Goal: Task Accomplishment & Management: Complete application form

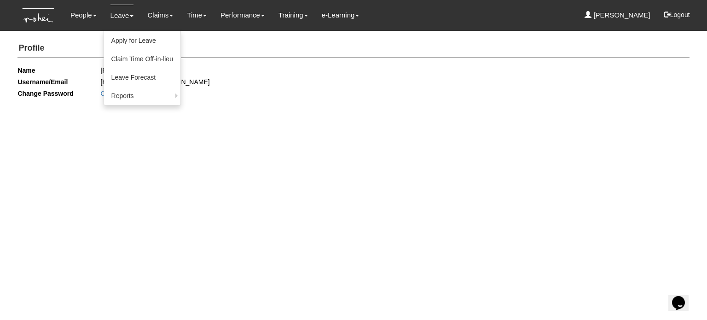
click at [114, 23] on link "Leave" at bounding box center [121, 16] width 23 height 22
click at [118, 38] on link "Apply for Leave" at bounding box center [142, 40] width 76 height 18
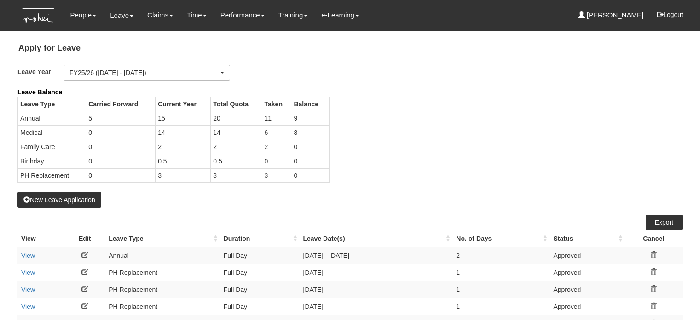
select select "50"
click at [84, 197] on button "New Leave Application" at bounding box center [59, 200] width 84 height 16
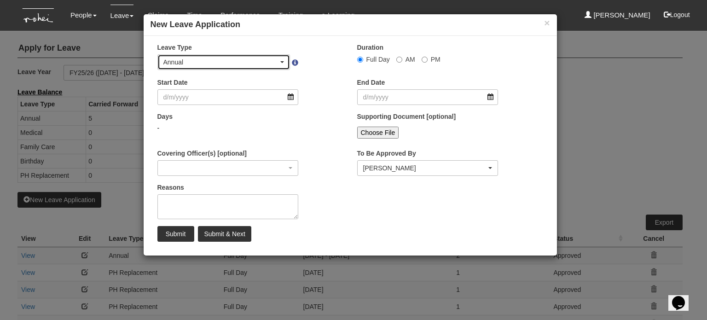
click at [213, 68] on div "Annual" at bounding box center [224, 62] width 132 height 15
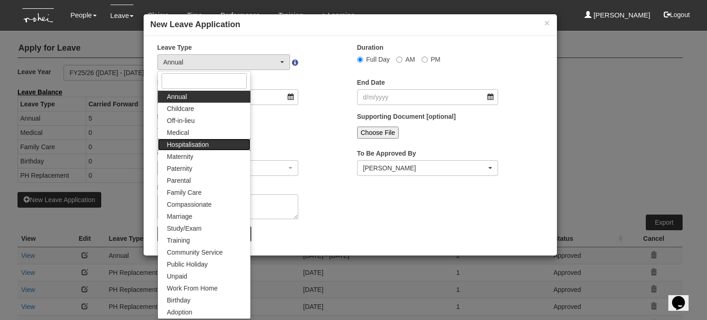
click at [203, 139] on link "Hospitalisation" at bounding box center [204, 145] width 93 height 12
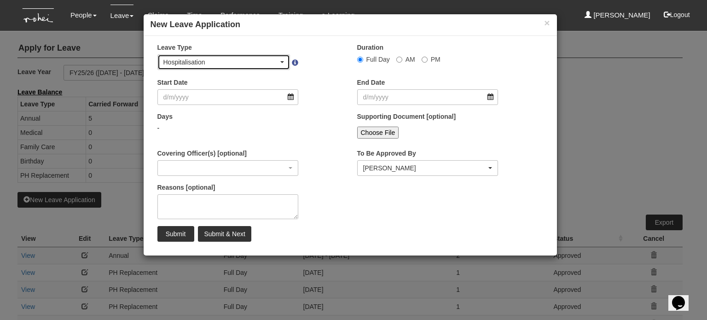
click at [211, 61] on div "Hospitalisation" at bounding box center [221, 62] width 116 height 9
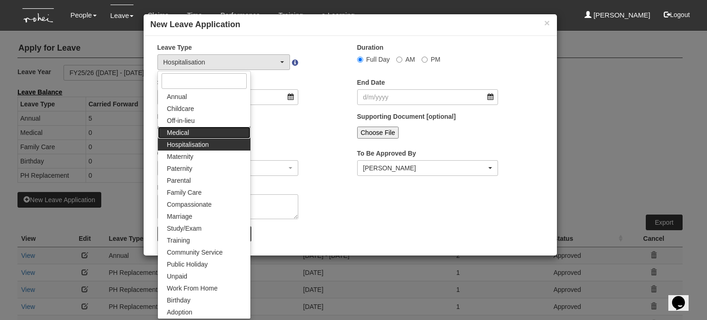
click at [200, 134] on link "Medical" at bounding box center [204, 133] width 93 height 12
select select "4"
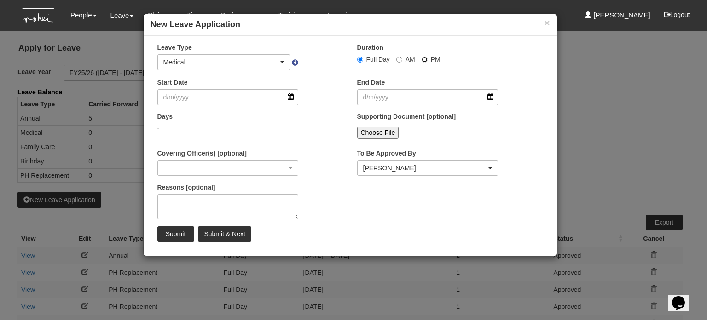
click at [363, 62] on input "PM" at bounding box center [360, 60] width 6 height 6
radio input "true"
click at [211, 93] on input "Start Date" at bounding box center [227, 97] width 141 height 16
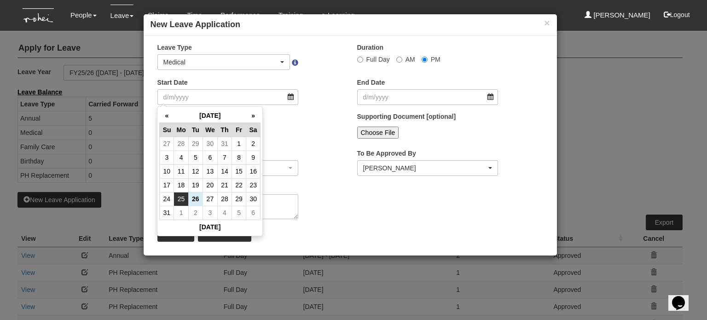
click at [187, 195] on td "25" at bounding box center [181, 199] width 14 height 14
type input "25/8/2025"
select select
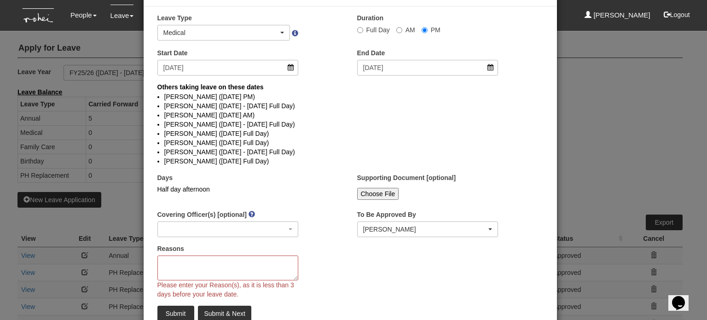
scroll to position [38, 0]
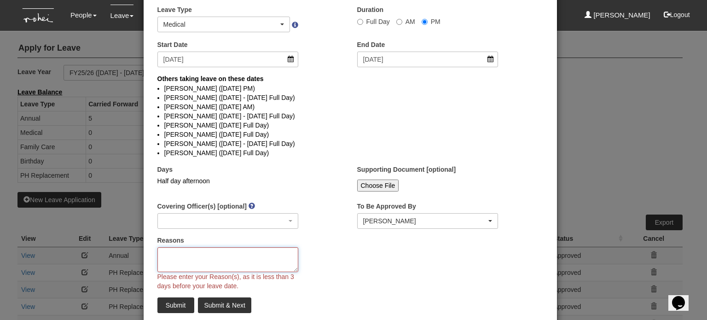
click at [192, 262] on textarea "Reasons" at bounding box center [227, 259] width 141 height 25
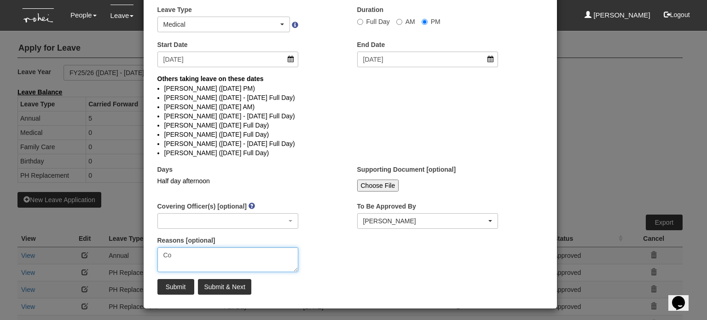
type textarea "C"
type textarea "Sore throat and cough flu"
click at [172, 289] on input "Submit" at bounding box center [175, 287] width 37 height 16
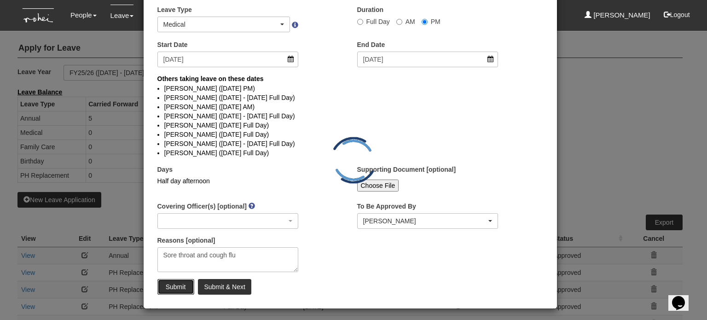
select select "1"
radio input "true"
select select
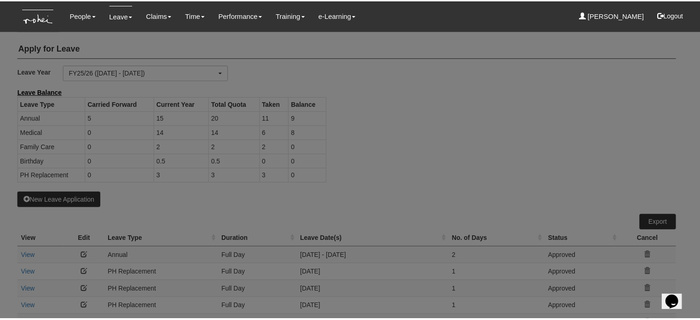
scroll to position [0, 0]
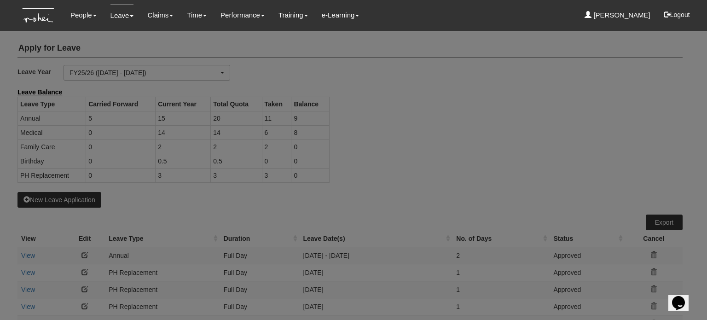
select select "50"
